Goal: Information Seeking & Learning: Learn about a topic

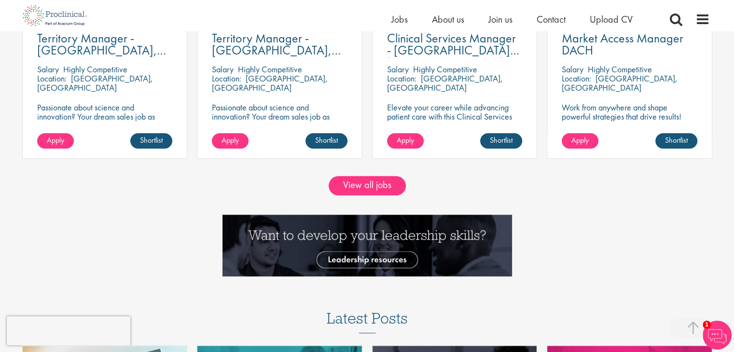
scroll to position [900, 0]
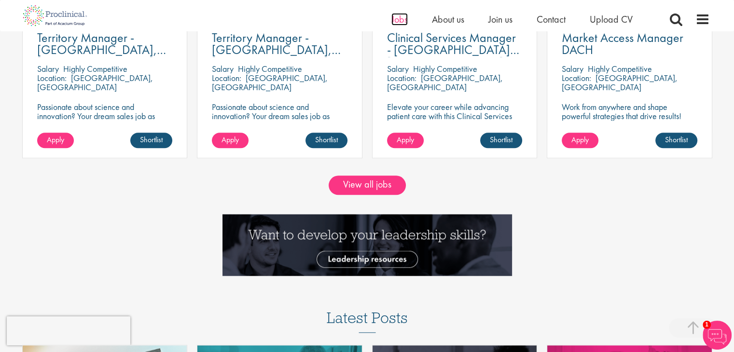
click at [393, 18] on span "Jobs" at bounding box center [400, 19] width 16 height 13
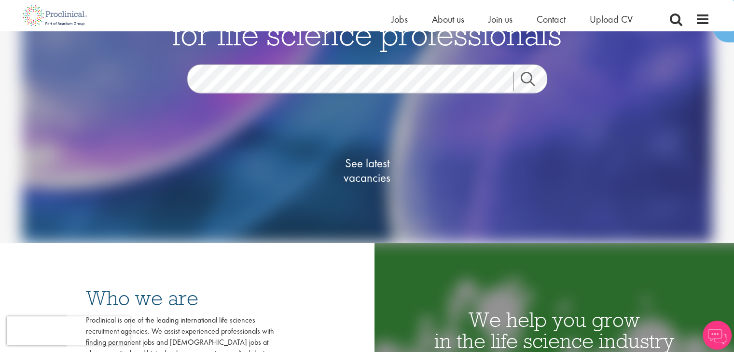
scroll to position [93, 0]
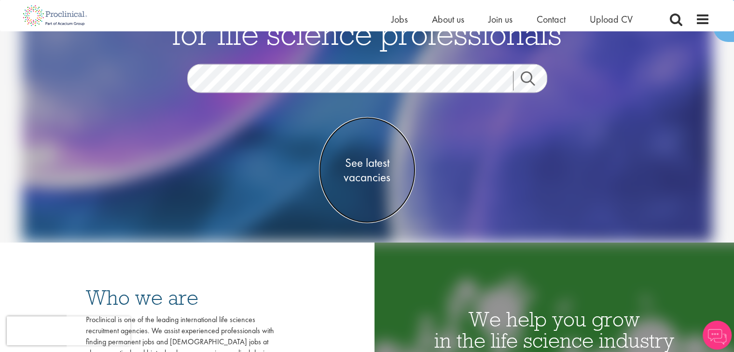
click at [369, 164] on span "See latest vacancies" at bounding box center [367, 169] width 97 height 29
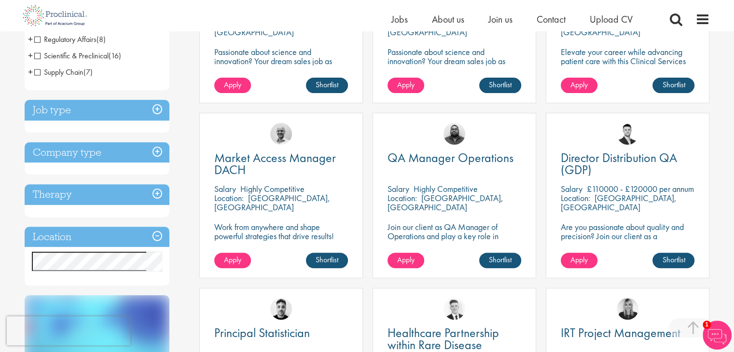
scroll to position [281, 0]
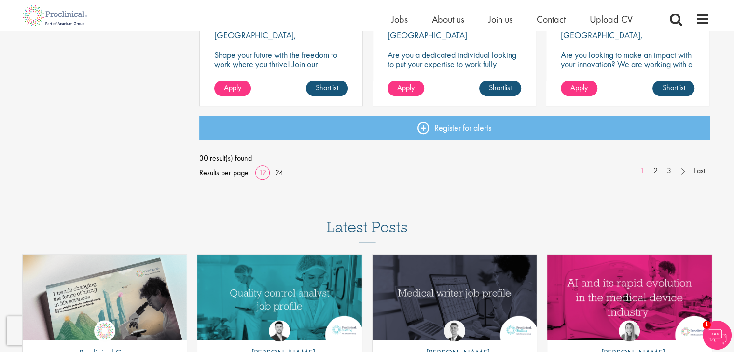
scroll to position [805, 0]
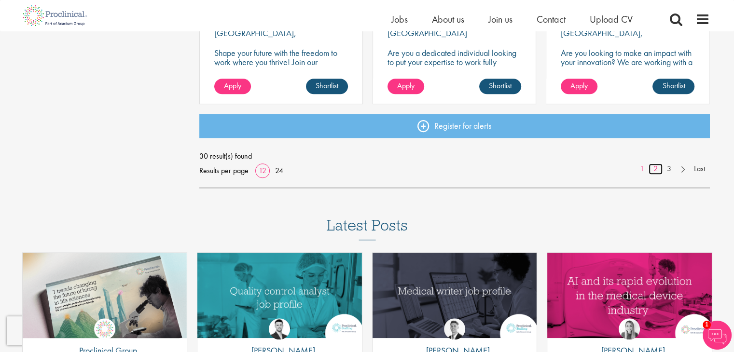
click at [656, 166] on link "2" at bounding box center [656, 169] width 14 height 11
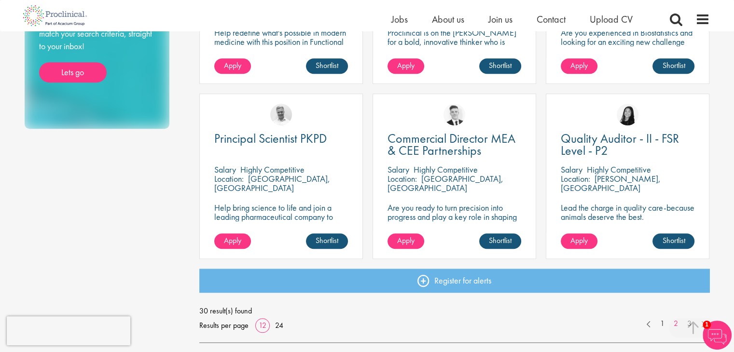
scroll to position [703, 0]
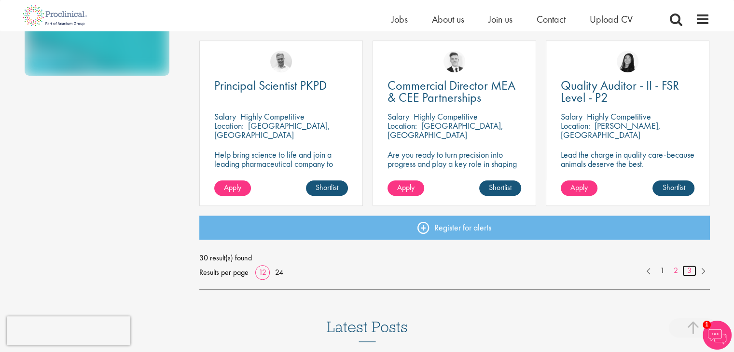
click at [687, 272] on link "3" at bounding box center [690, 271] width 14 height 11
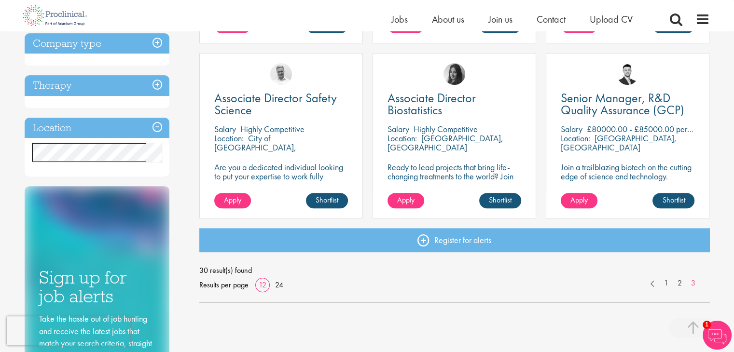
scroll to position [350, 0]
